Goal: Transaction & Acquisition: Book appointment/travel/reservation

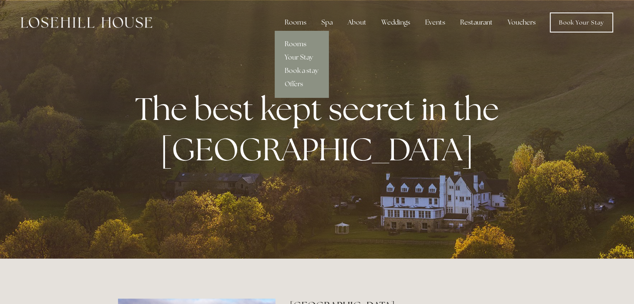
click at [300, 43] on link "Rooms" at bounding box center [302, 44] width 54 height 13
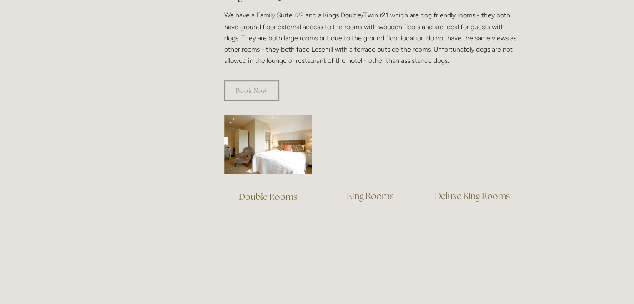
scroll to position [542, 0]
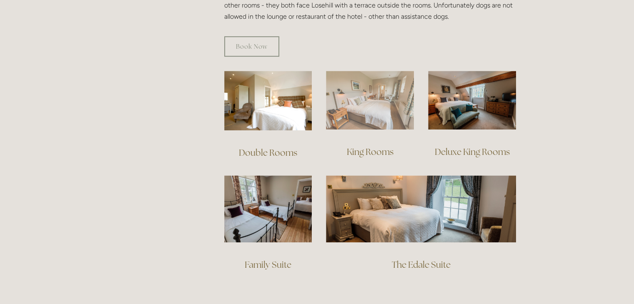
click at [337, 100] on img at bounding box center [370, 100] width 88 height 59
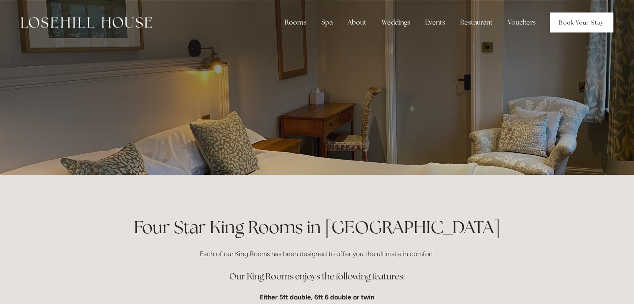
click at [592, 27] on link "Book Your Stay" at bounding box center [581, 23] width 63 height 20
